Goal: Information Seeking & Learning: Learn about a topic

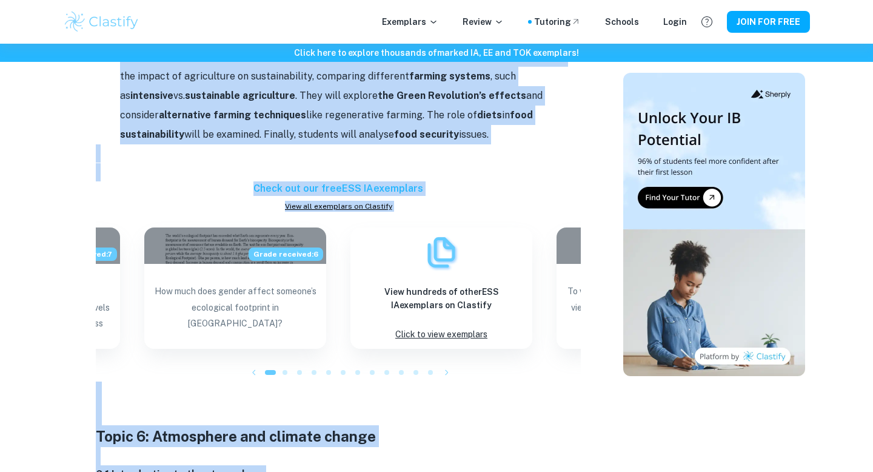
scroll to position [3369, 0]
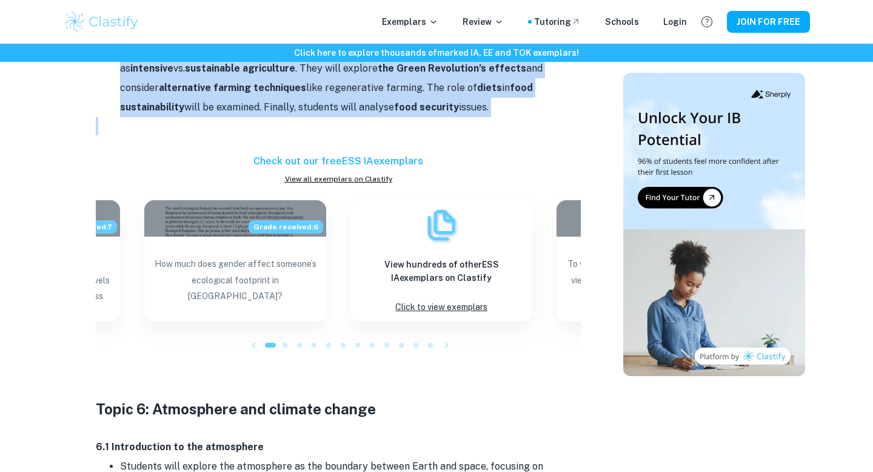
drag, startPoint x: 96, startPoint y: 187, endPoint x: 444, endPoint y: 95, distance: 360.0
click at [444, 95] on div "Whether you're a current IB ESS student looking to get a deeper grasp of the sy…" at bounding box center [338, 12] width 485 height 5698
copy div "Lorem 3: Ipsumdolor 5.7 Sitametconse Adip elits doeiusmo tem incididuntut, labo…"
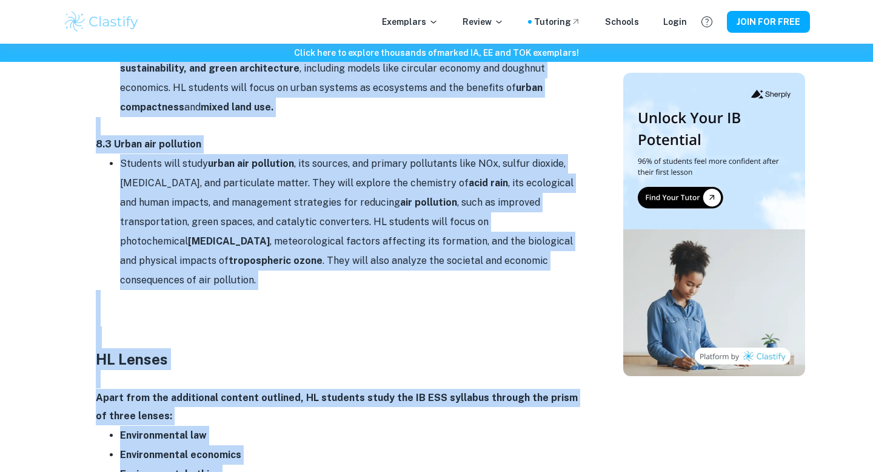
scroll to position [5182, 0]
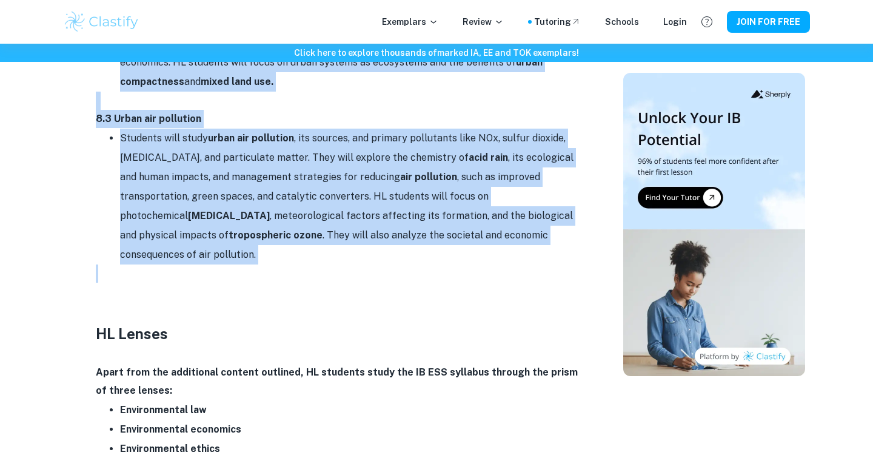
drag, startPoint x: 96, startPoint y: 98, endPoint x: 527, endPoint y: 201, distance: 443.1
copy div "Lorem 7: Ipsumdolor sit ametcon adipis 7.1 Elitseddoeiu te inc utlaboreet Dolor…"
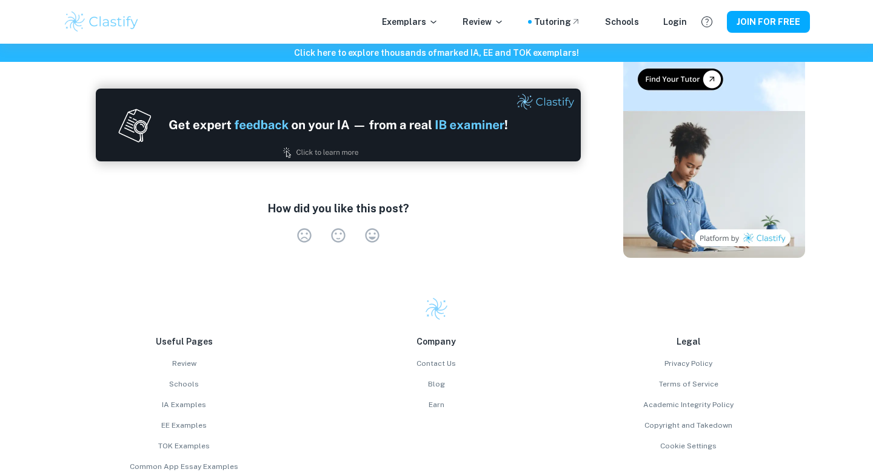
scroll to position [6223, 0]
